Goal: Check status: Check status

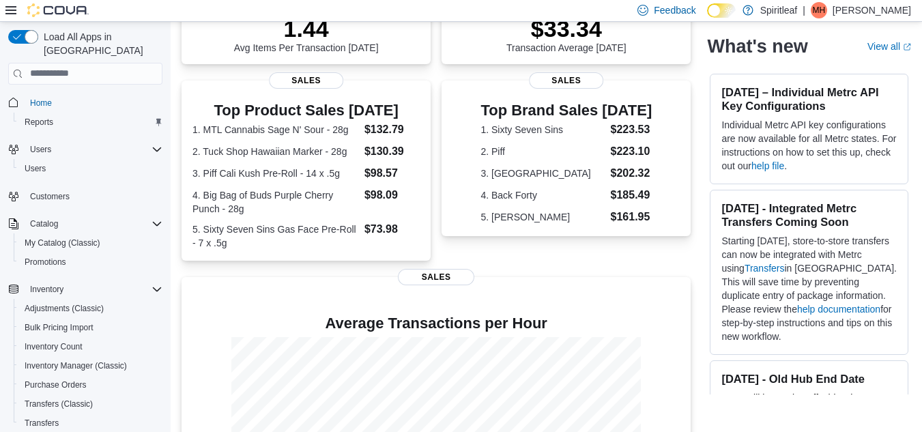
scroll to position [357, 0]
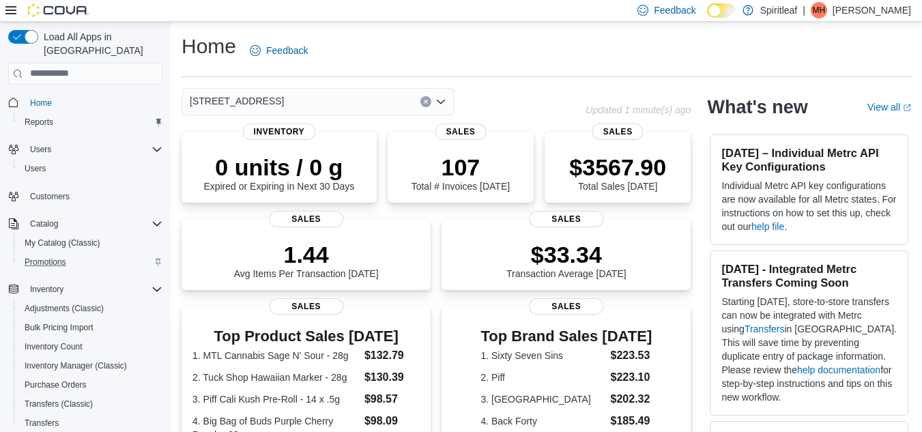
scroll to position [175, 0]
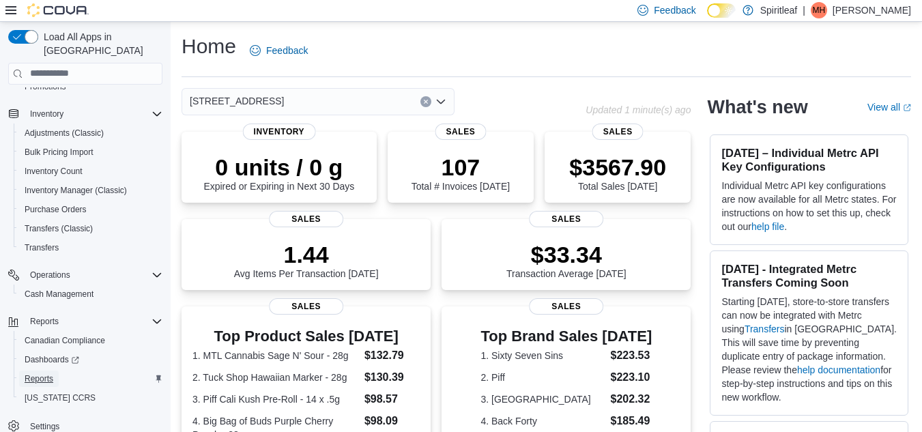
click at [34, 373] on span "Reports" at bounding box center [39, 378] width 29 height 11
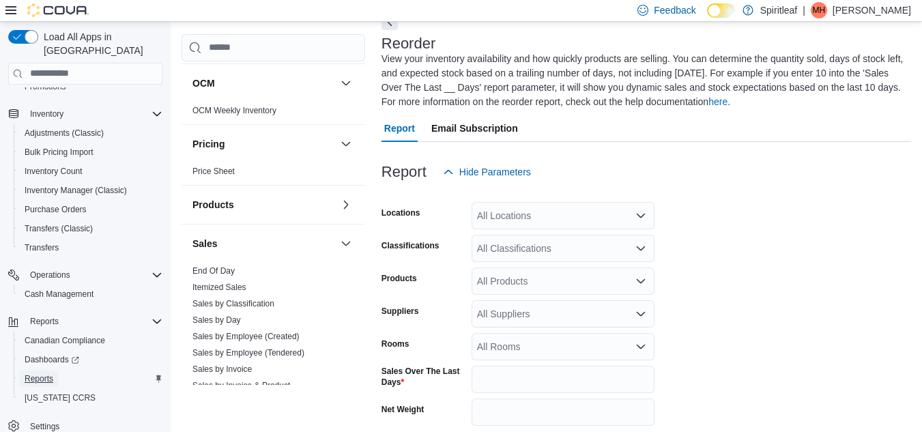
scroll to position [659, 0]
click at [231, 265] on link "End Of Day" at bounding box center [213, 270] width 42 height 10
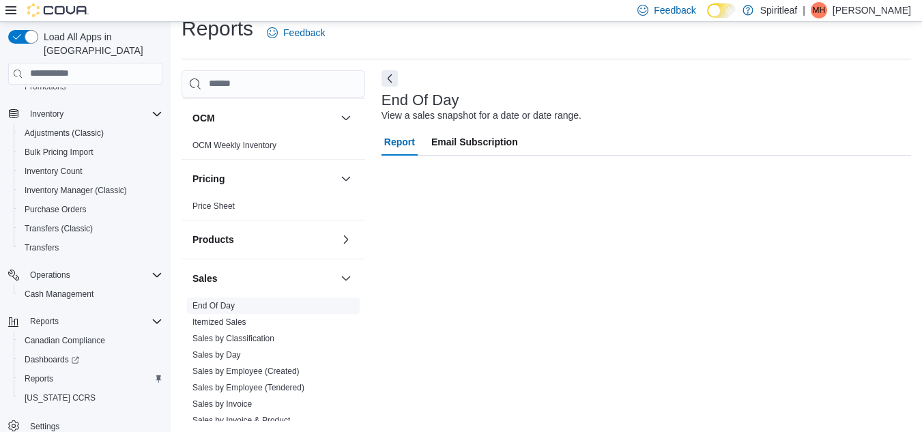
scroll to position [18, 0]
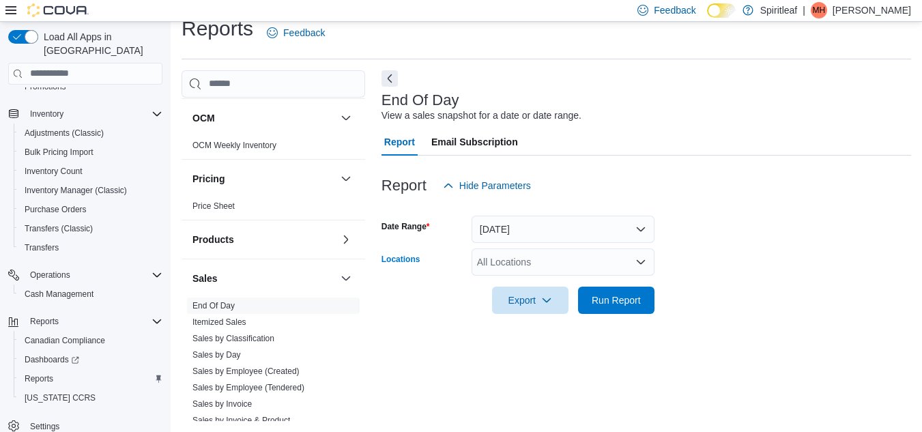
click at [538, 260] on div "All Locations" at bounding box center [562, 261] width 183 height 27
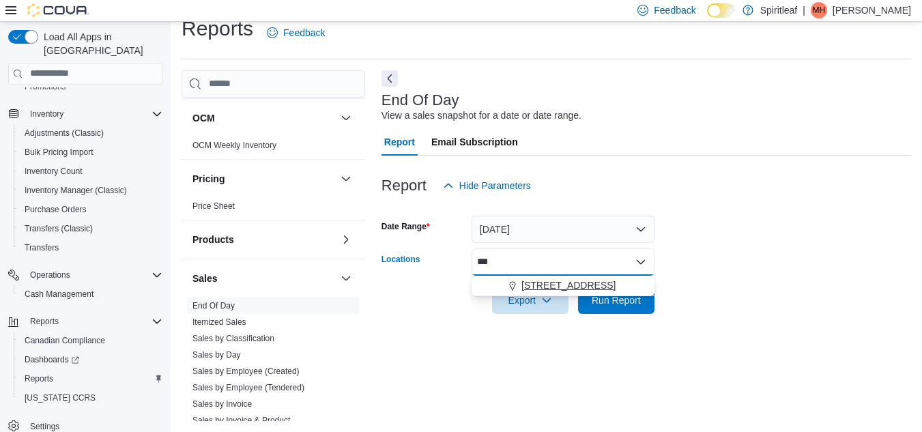
type input "***"
click at [549, 282] on span "564 - Spiritleaf Queen St E Beaches (Toronto)" at bounding box center [568, 285] width 94 height 14
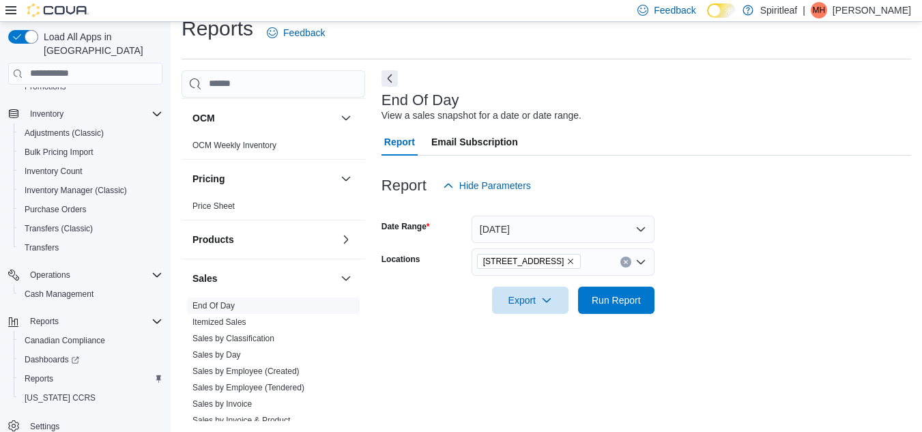
click at [760, 244] on form "Date Range Today Locations 564 - Spiritleaf Queen St E Beaches (Toronto) Export…" at bounding box center [645, 256] width 529 height 115
click at [635, 298] on span "Run Report" at bounding box center [615, 300] width 49 height 14
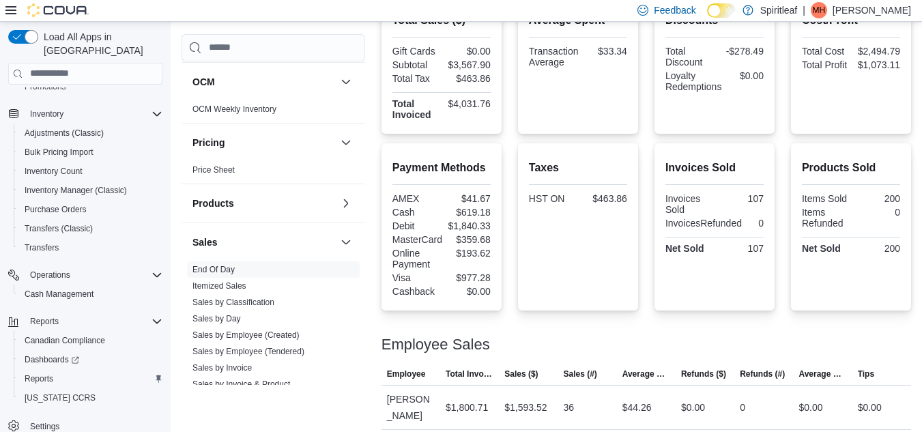
scroll to position [400, 0]
